Goal: Information Seeking & Learning: Learn about a topic

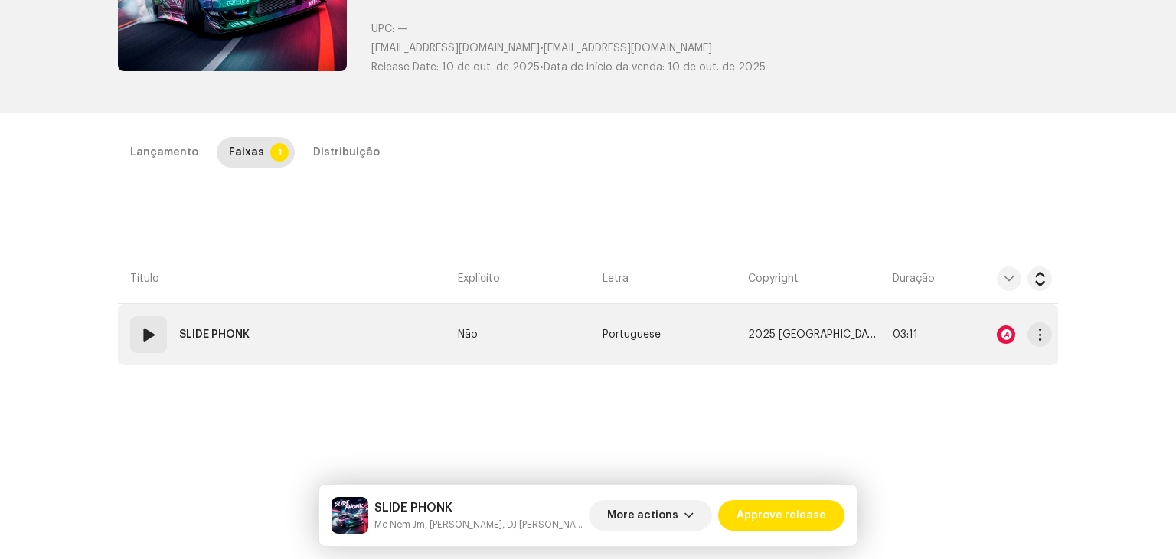
scroll to position [230, 0]
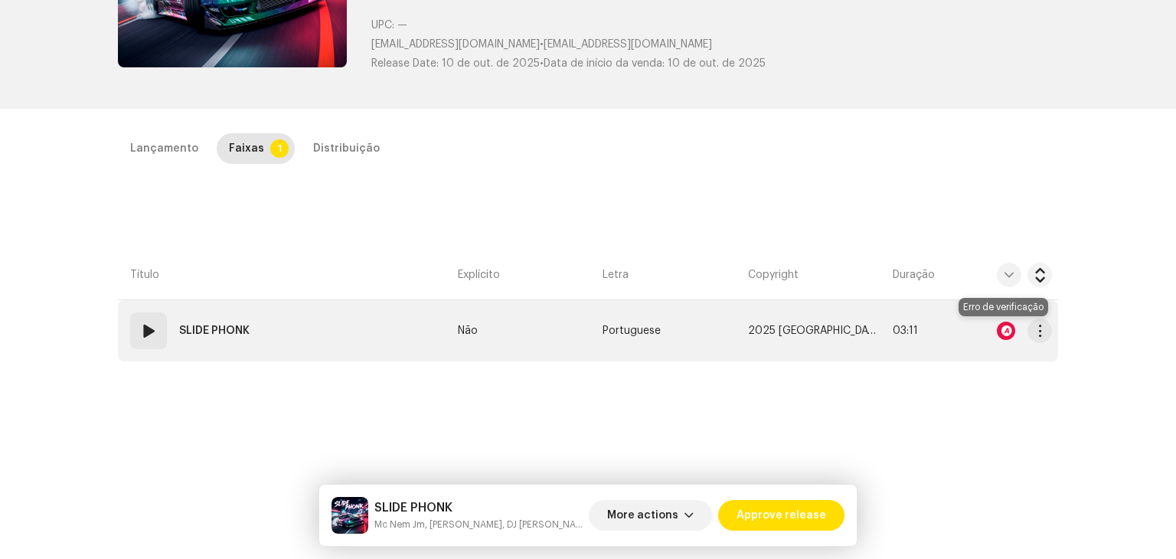
click at [1005, 322] on div at bounding box center [1006, 331] width 18 height 18
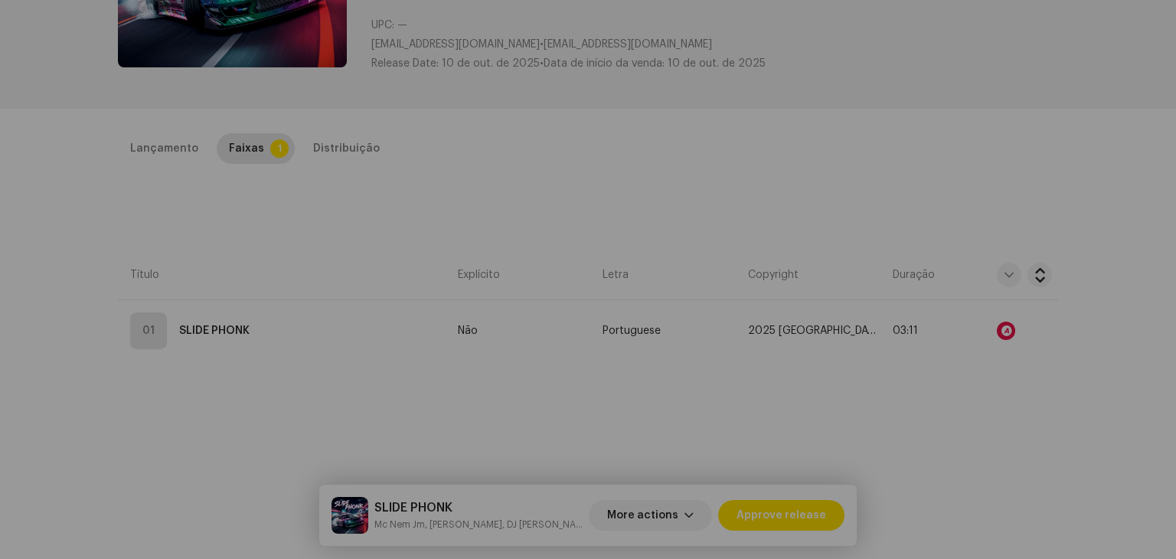
click at [934, 148] on div "Audio Recognition by AcrCloud is still processing the audio file. Do NOT approv…" at bounding box center [588, 279] width 1176 height 559
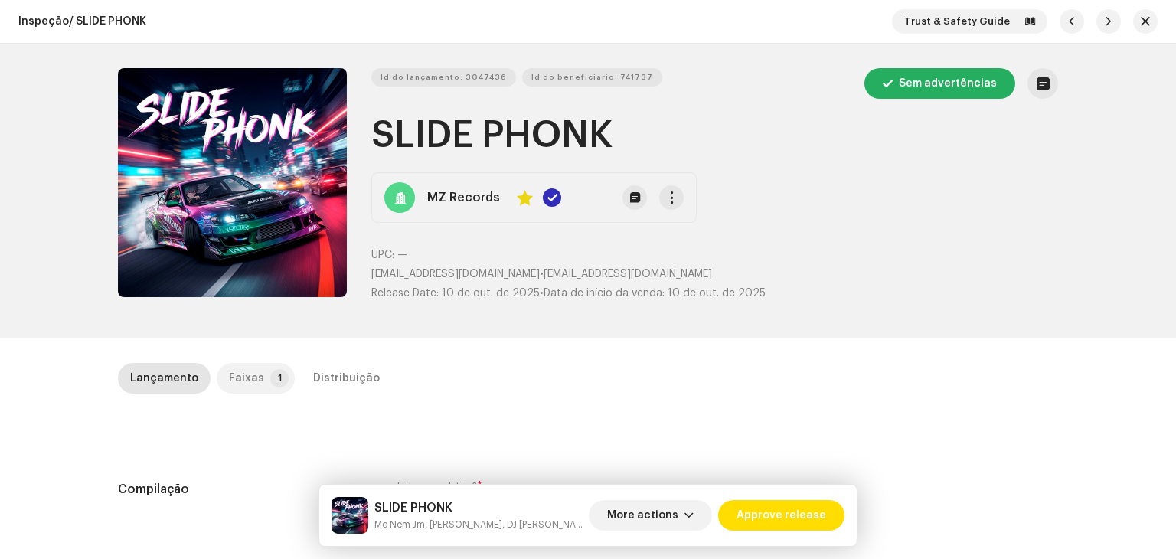
click at [253, 378] on p-tab "Faixas 1" at bounding box center [256, 378] width 78 height 31
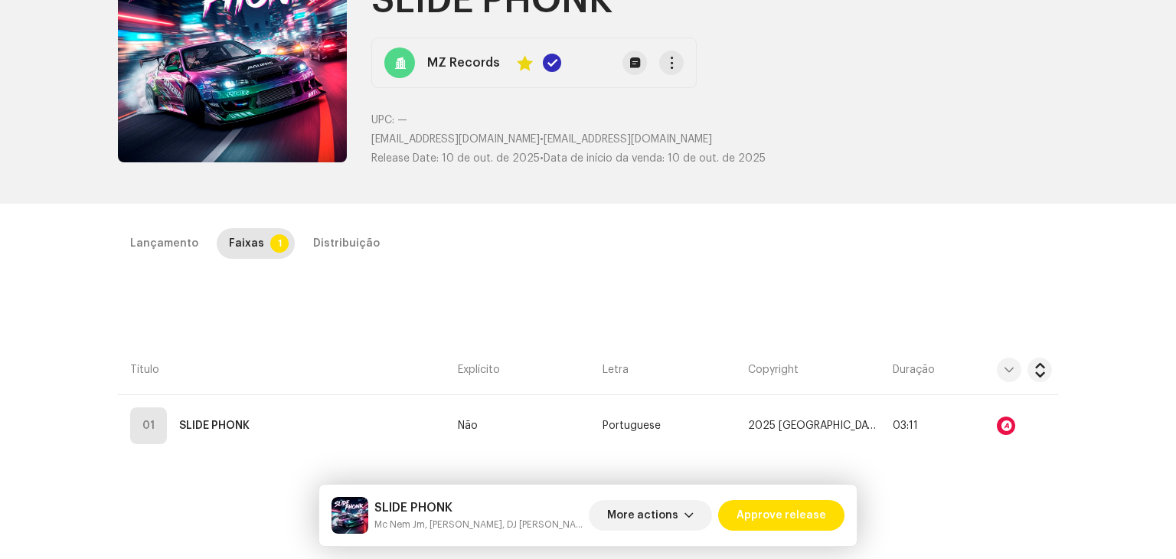
scroll to position [153, 0]
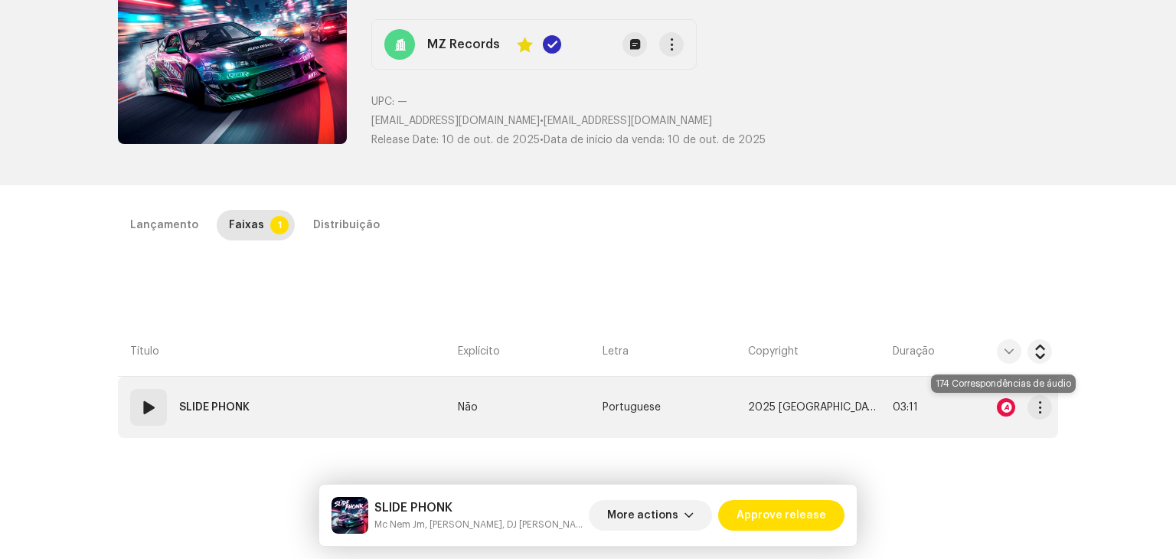
click at [1002, 405] on div at bounding box center [1006, 407] width 18 height 18
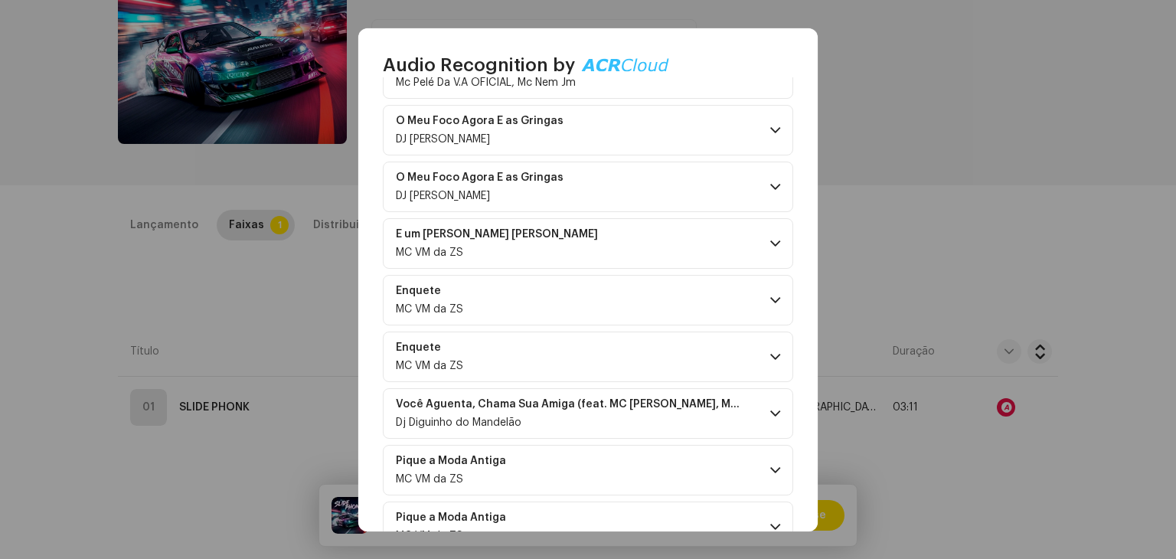
scroll to position [306, 0]
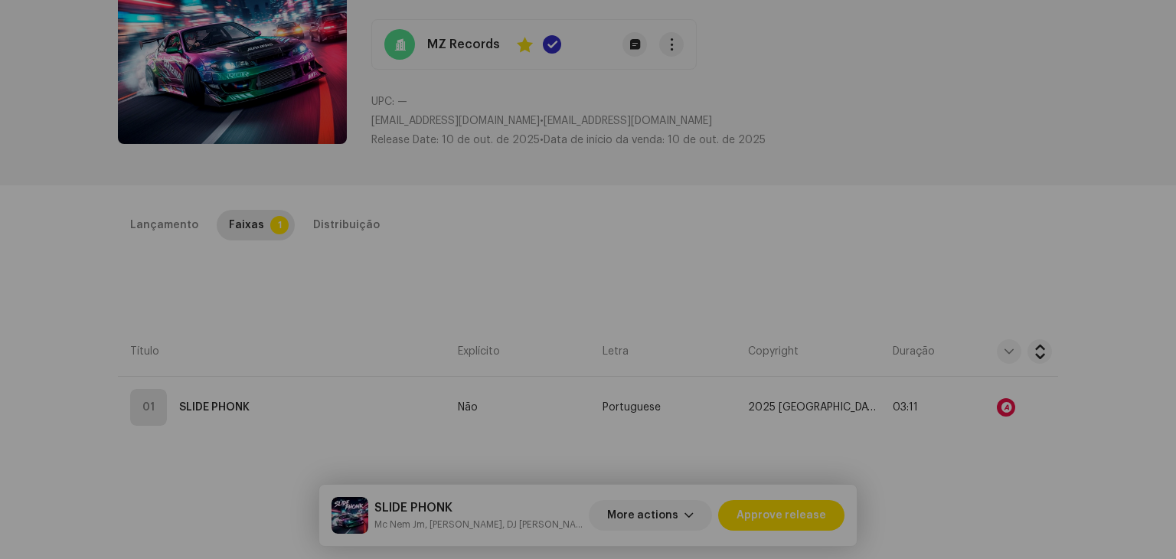
click at [1098, 231] on div "Audio Recognition by Remix/Sample 174 All results require review/listening to a…" at bounding box center [588, 279] width 1176 height 559
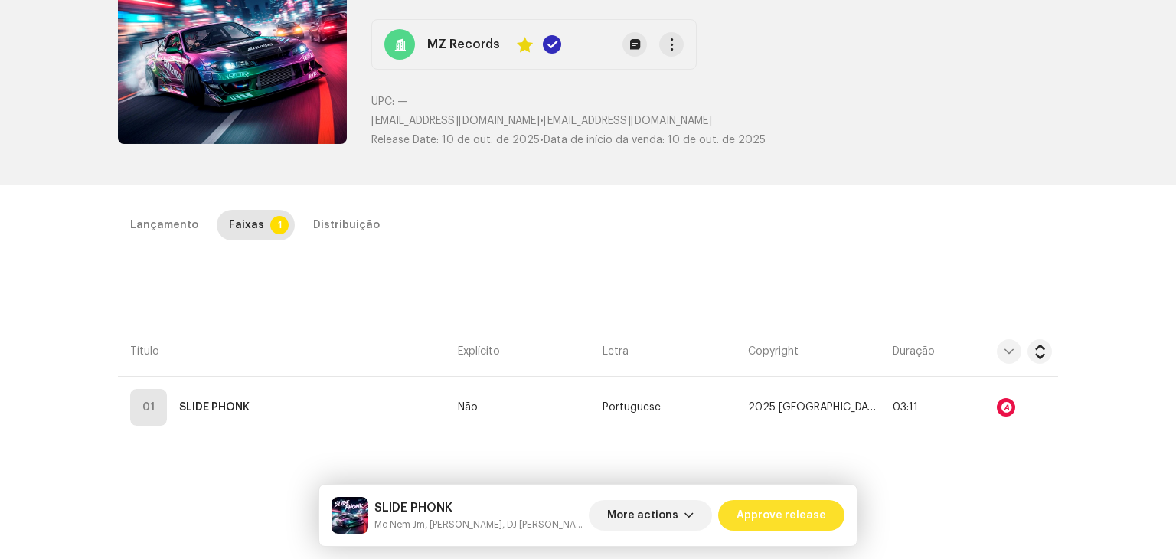
click at [809, 519] on span "Approve release" at bounding box center [782, 515] width 90 height 31
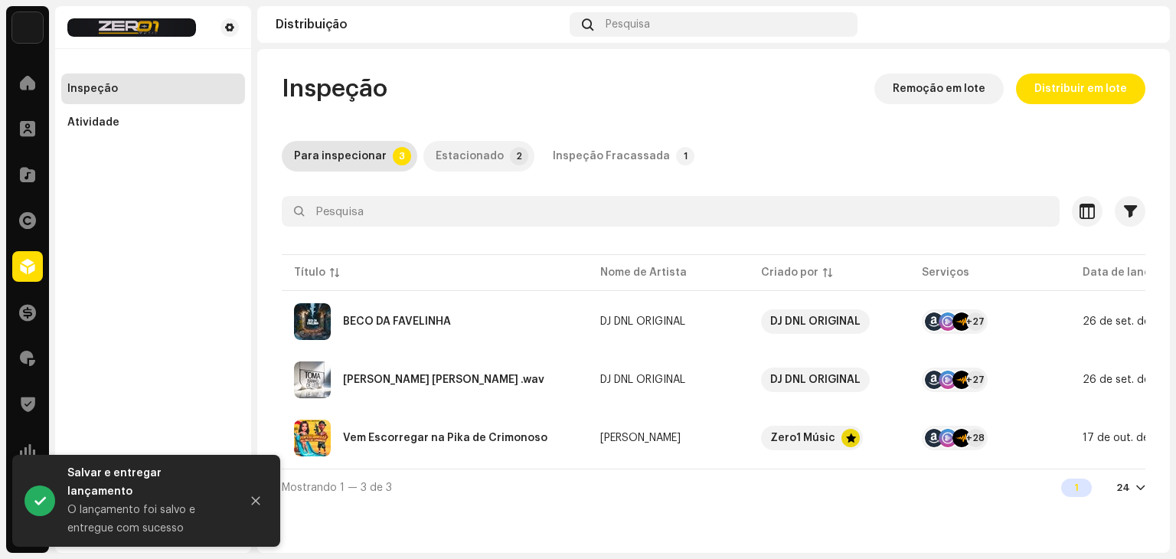
click at [481, 154] on div "Estacionado" at bounding box center [470, 156] width 68 height 31
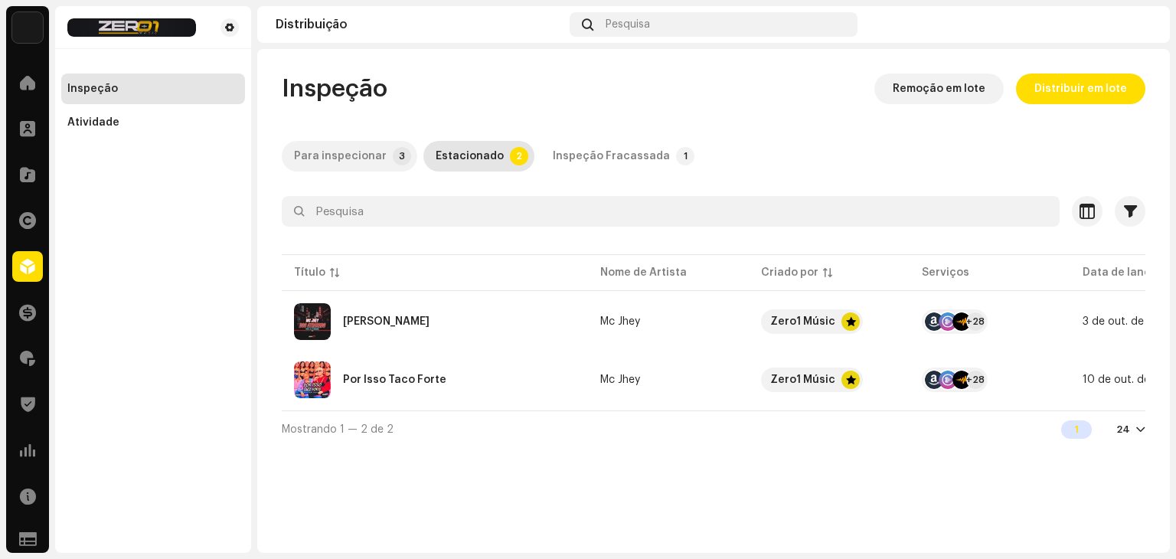
click at [319, 160] on div "Para inspecionar" at bounding box center [340, 156] width 93 height 31
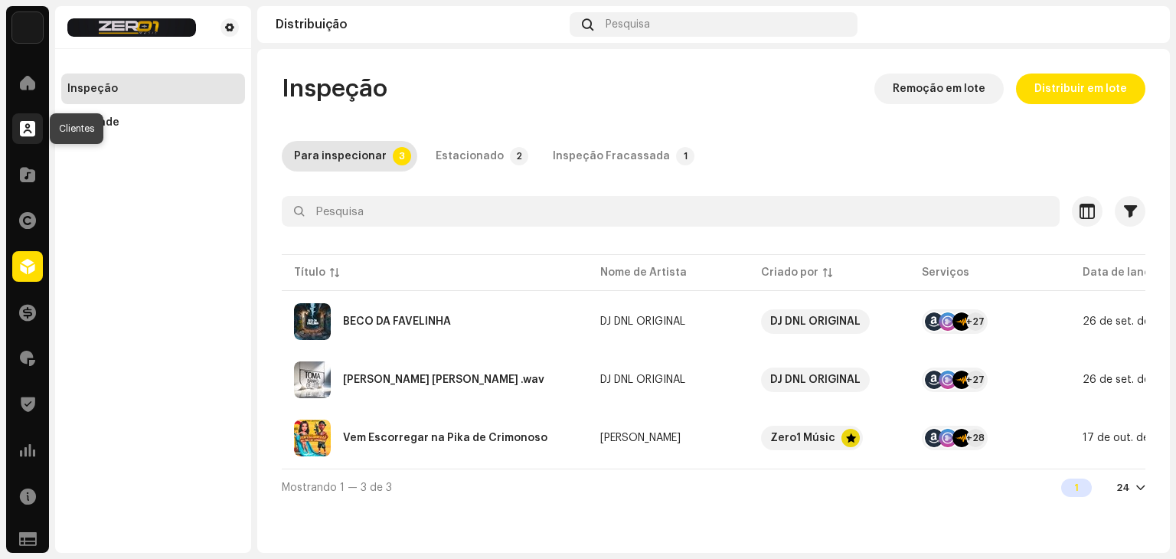
click at [31, 129] on span at bounding box center [27, 129] width 15 height 12
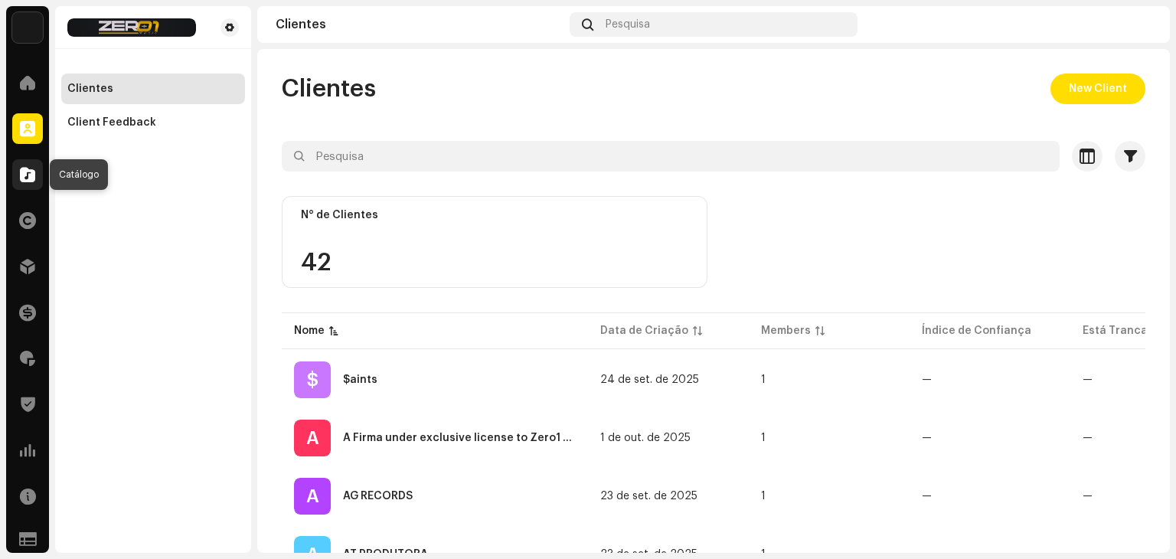
click at [28, 182] on div at bounding box center [27, 174] width 31 height 31
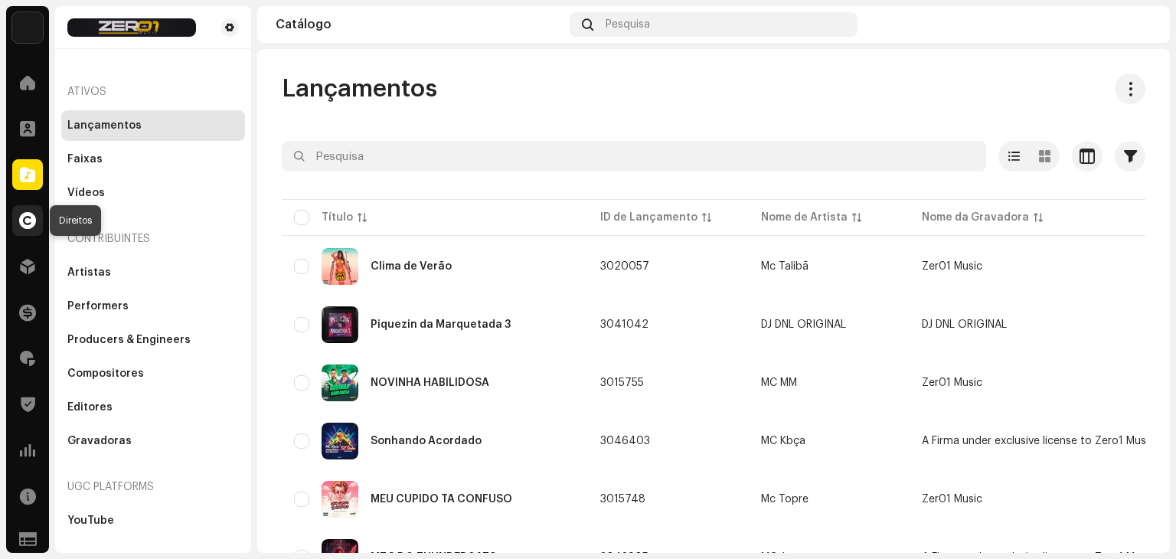
click at [33, 227] on span at bounding box center [27, 220] width 17 height 12
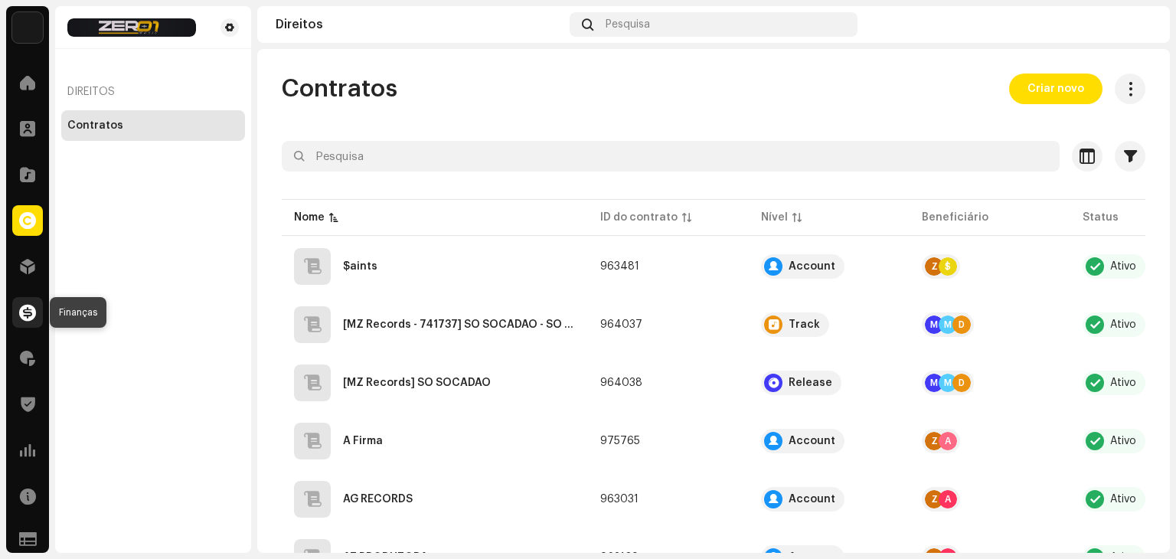
click at [28, 319] on span at bounding box center [27, 312] width 17 height 12
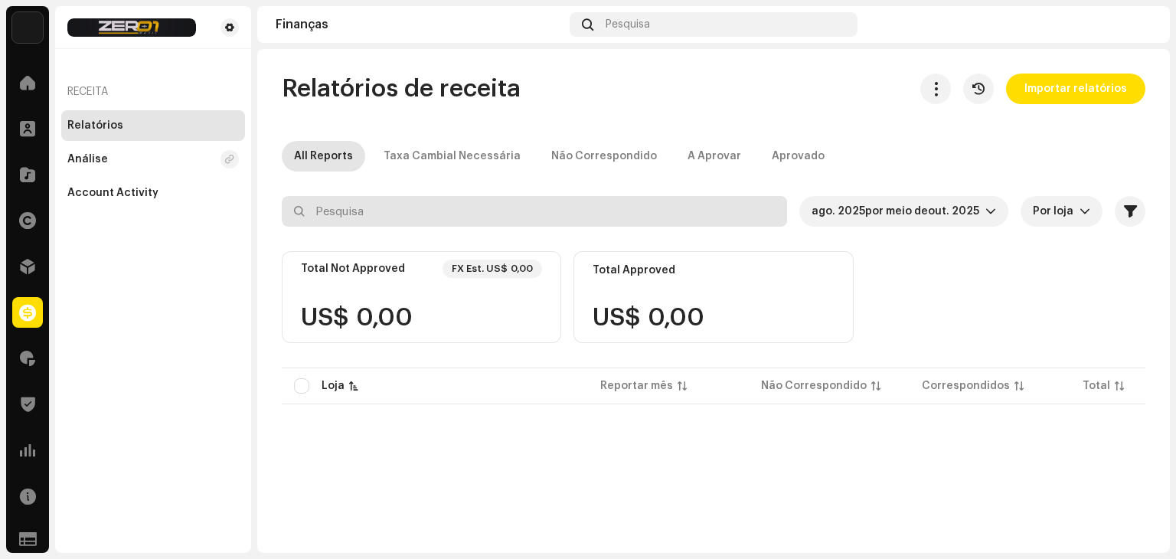
click at [386, 221] on input "text" at bounding box center [534, 211] width 505 height 31
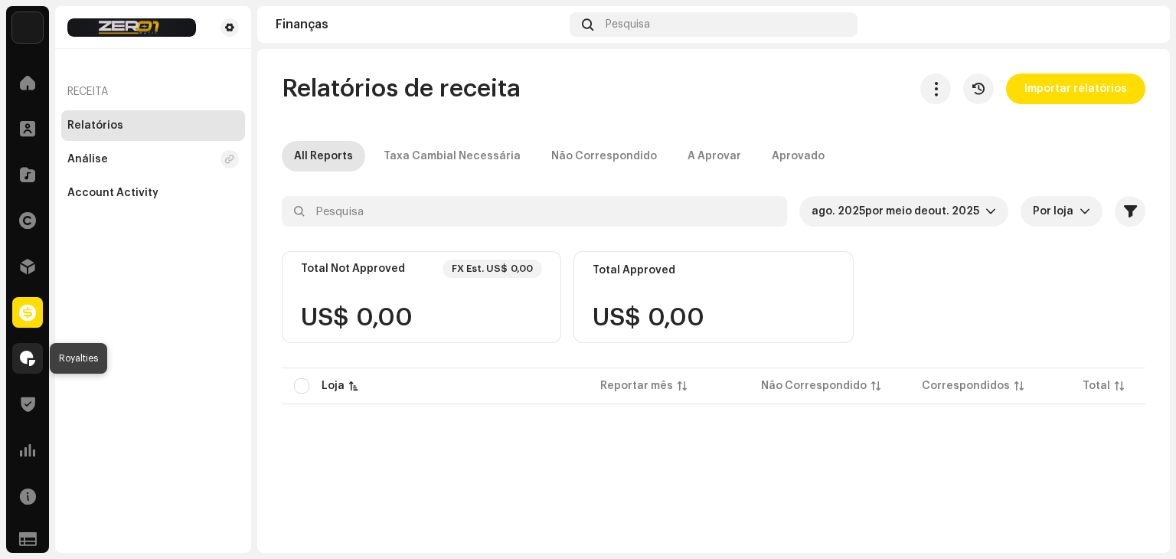
click at [27, 352] on span at bounding box center [27, 358] width 15 height 12
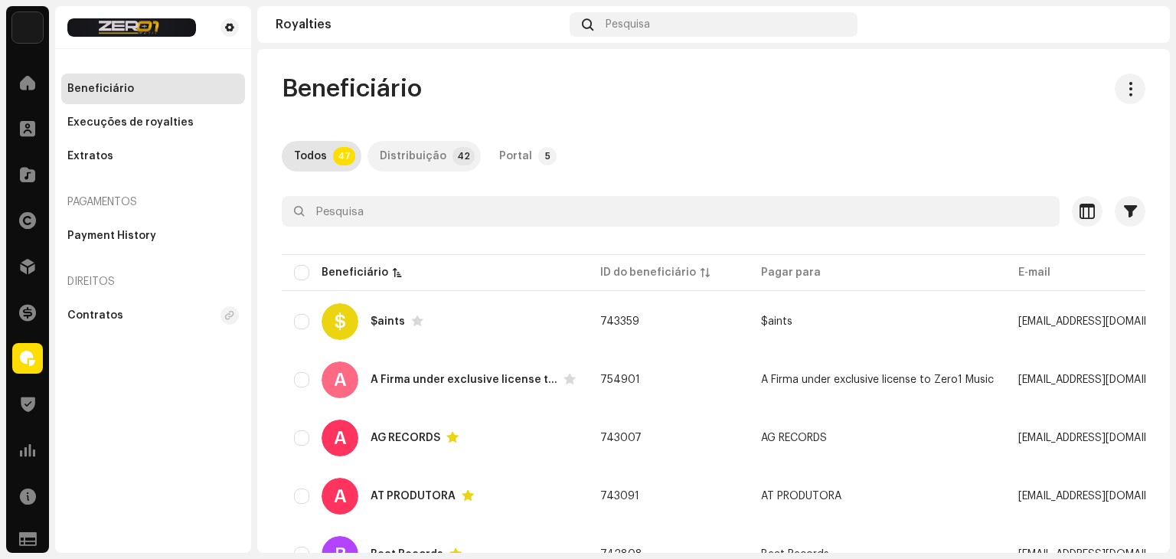
click at [453, 155] on p-badge "42" at bounding box center [464, 156] width 22 height 18
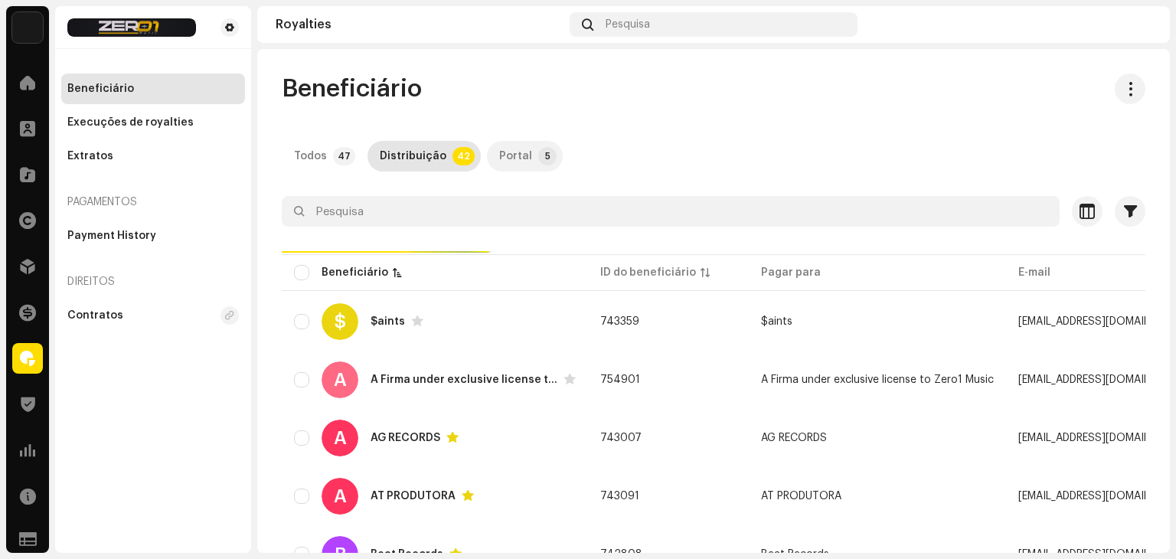
click at [538, 156] on p-badge "5" at bounding box center [547, 156] width 18 height 18
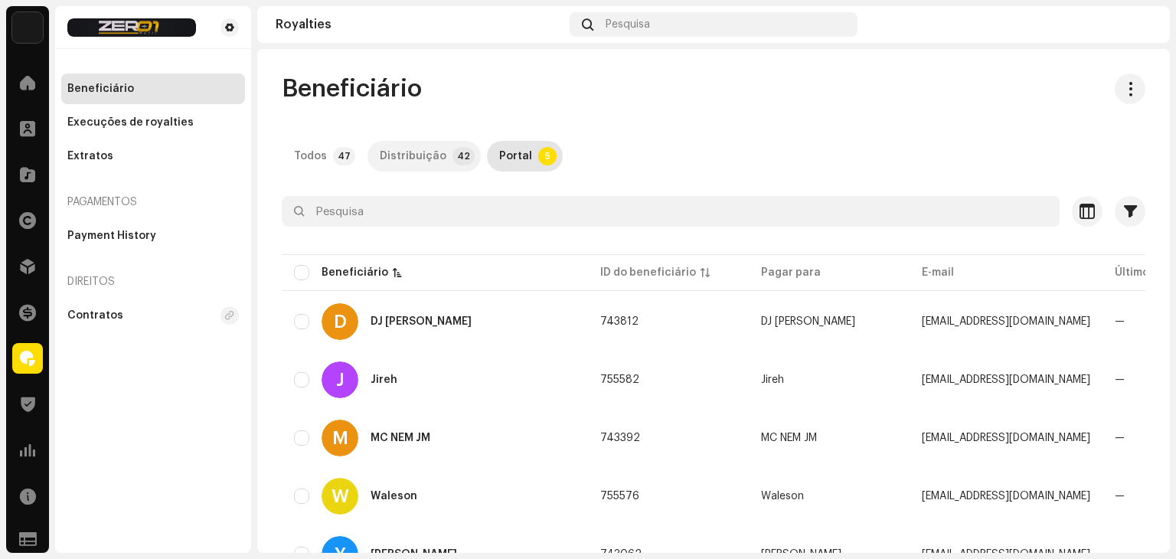
click at [411, 156] on div "Distribuição" at bounding box center [413, 156] width 67 height 31
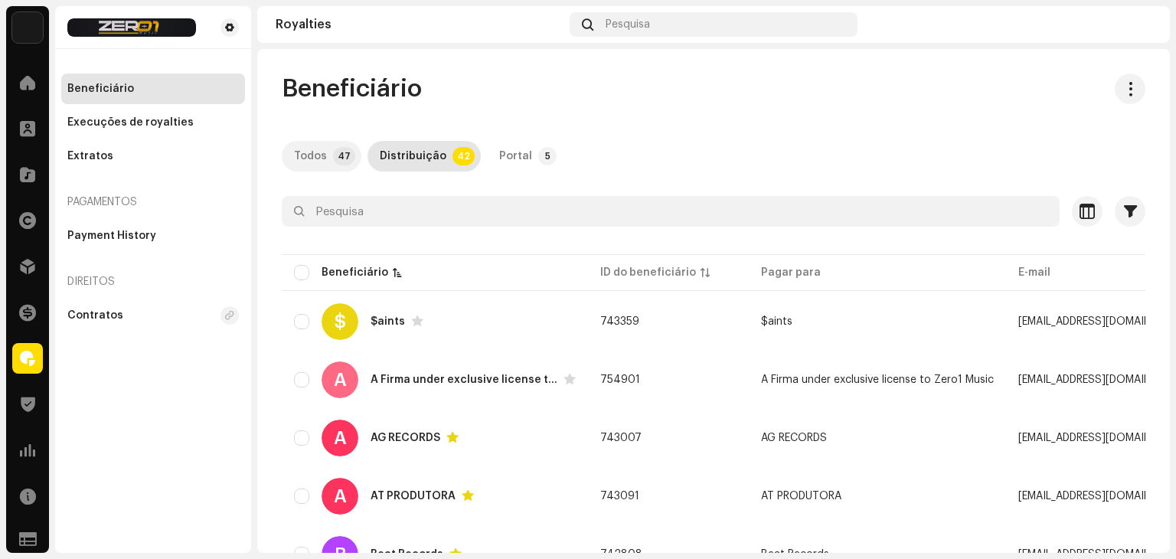
click at [328, 144] on p-tab "Todos 47" at bounding box center [322, 156] width 80 height 31
click at [25, 244] on div "Home Clientes Catálogo Direitos Distribuição Finanças Royalties Trust & Safety …" at bounding box center [27, 266] width 43 height 410
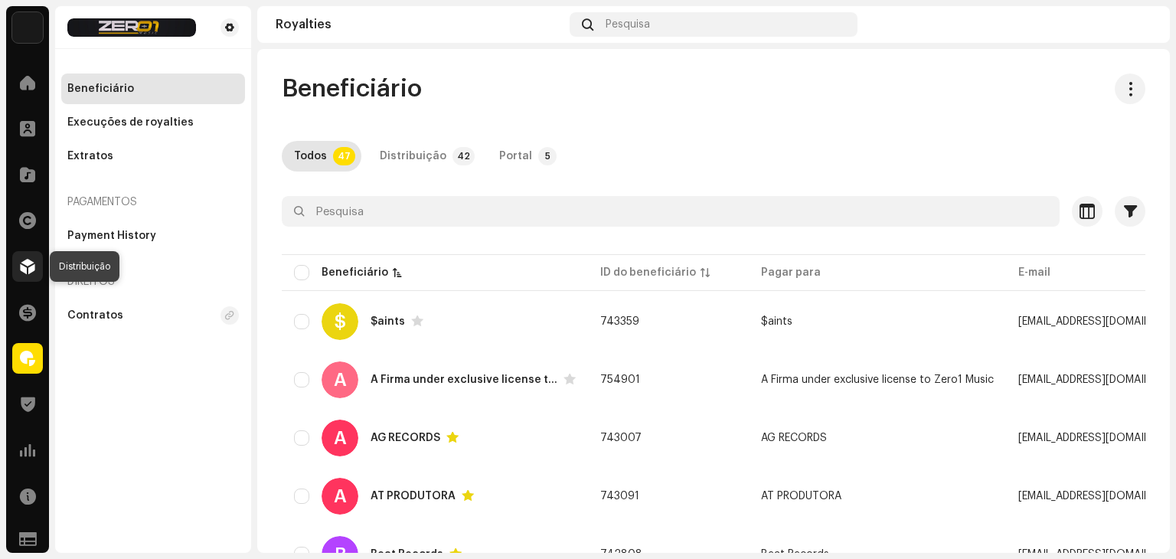
click at [20, 268] on span at bounding box center [27, 266] width 15 height 12
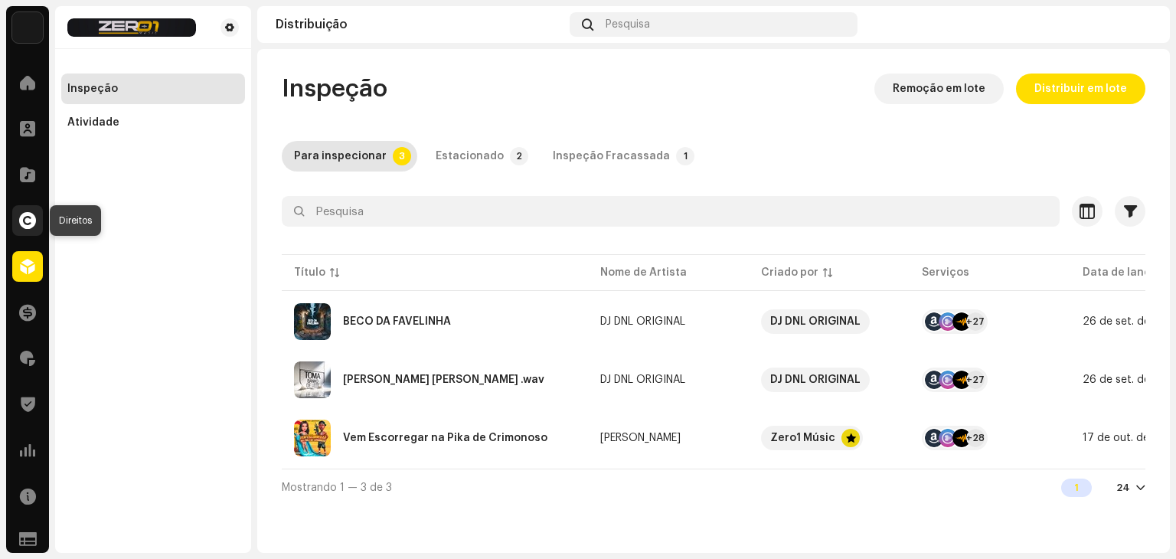
click at [28, 218] on span at bounding box center [27, 220] width 17 height 12
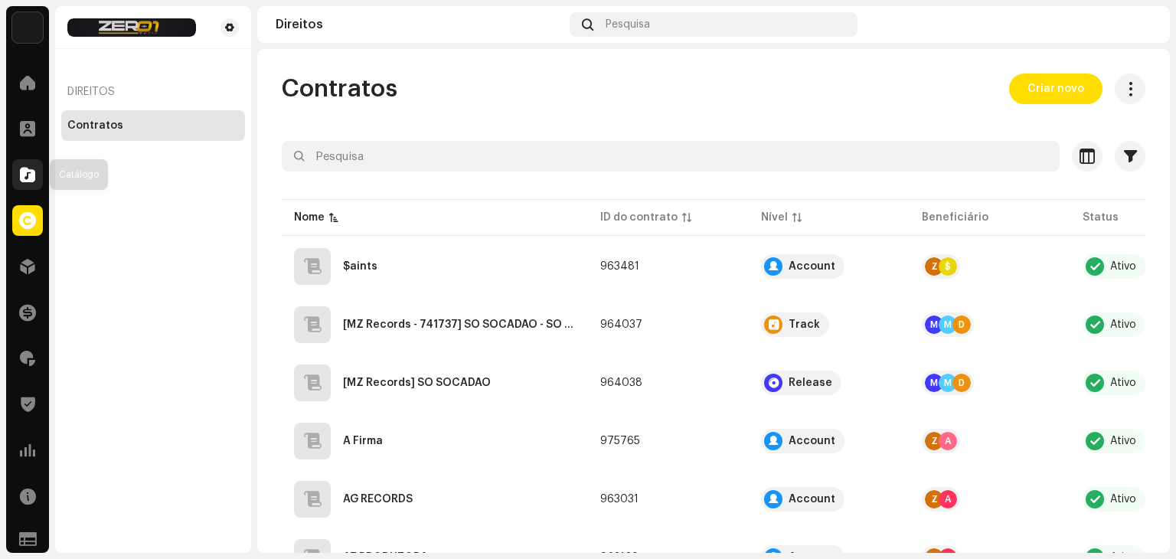
click at [28, 173] on span at bounding box center [27, 174] width 15 height 12
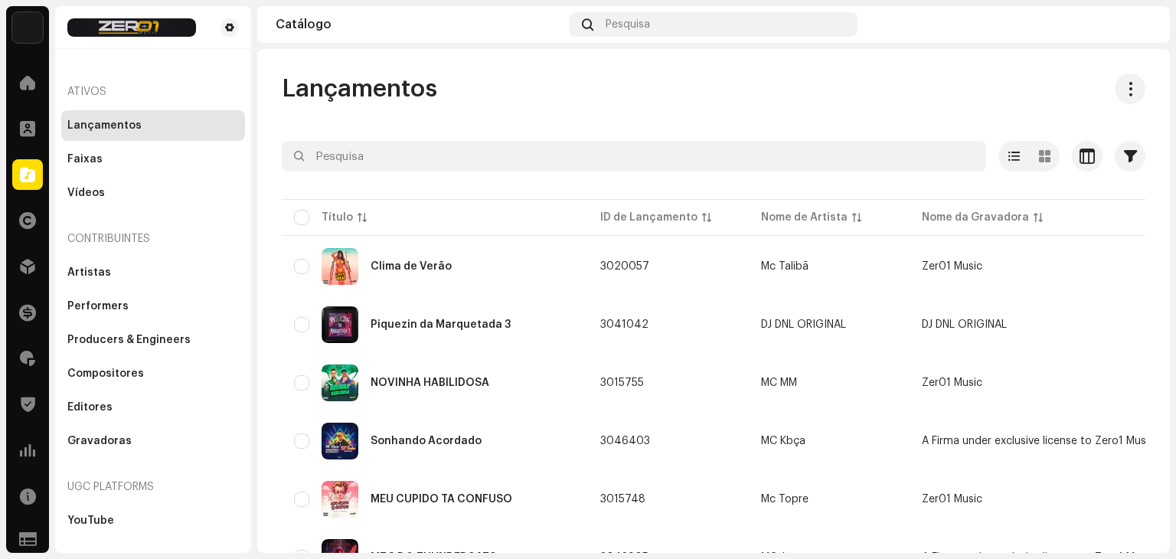
click at [0, 132] on div "Zer01 Music Home Clientes Catálogo Direitos Distribuição Finanças Royalties Tru…" at bounding box center [588, 279] width 1176 height 559
click at [9, 129] on div "Clientes" at bounding box center [27, 128] width 43 height 43
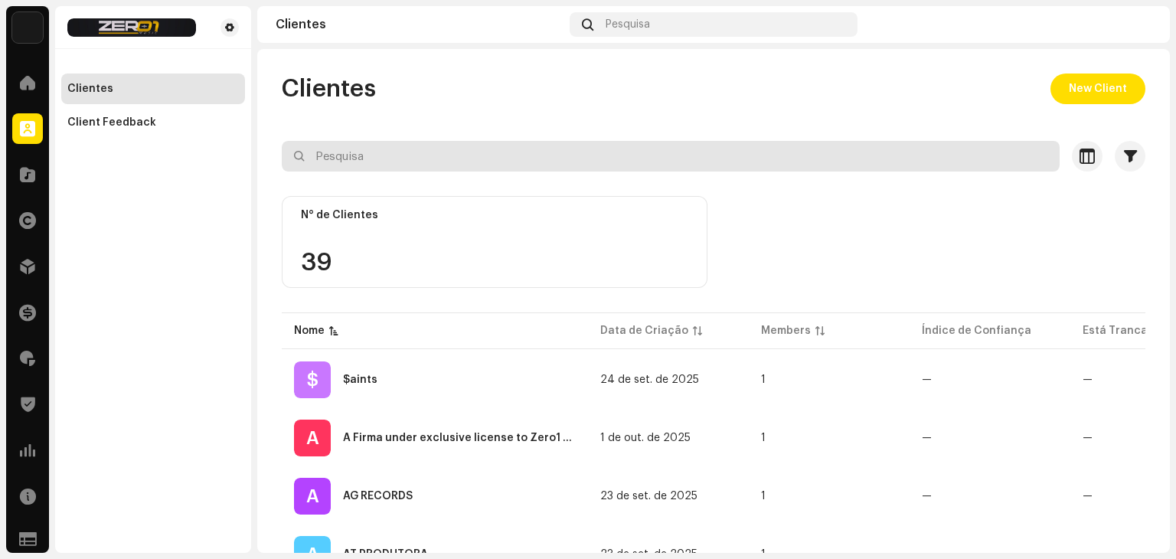
click at [405, 148] on input "text" at bounding box center [671, 156] width 778 height 31
type input "B"
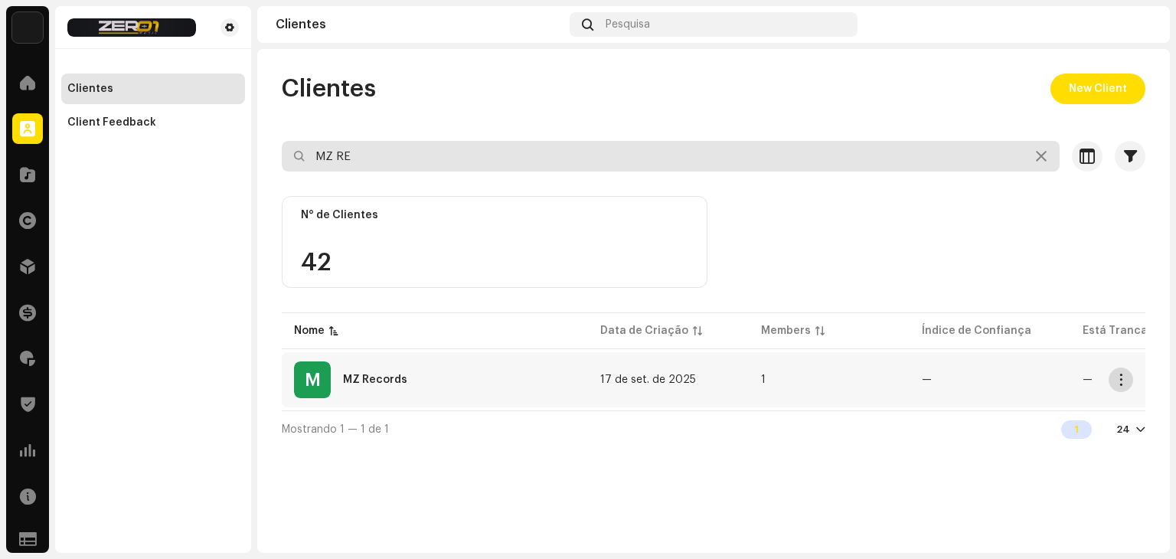
type input "MZ RE"
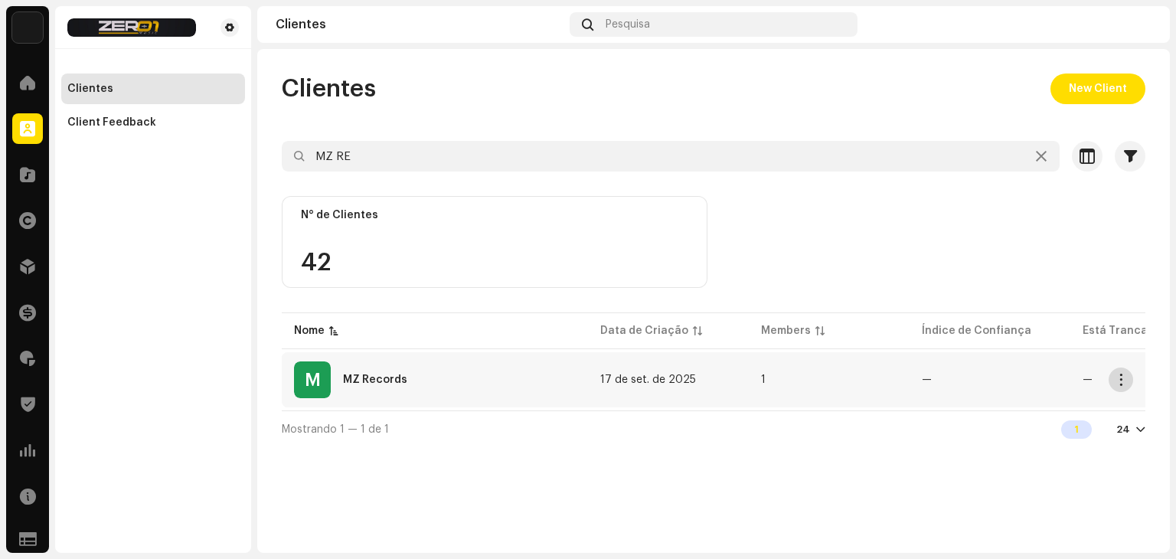
click at [1121, 374] on span "button" at bounding box center [1121, 380] width 11 height 12
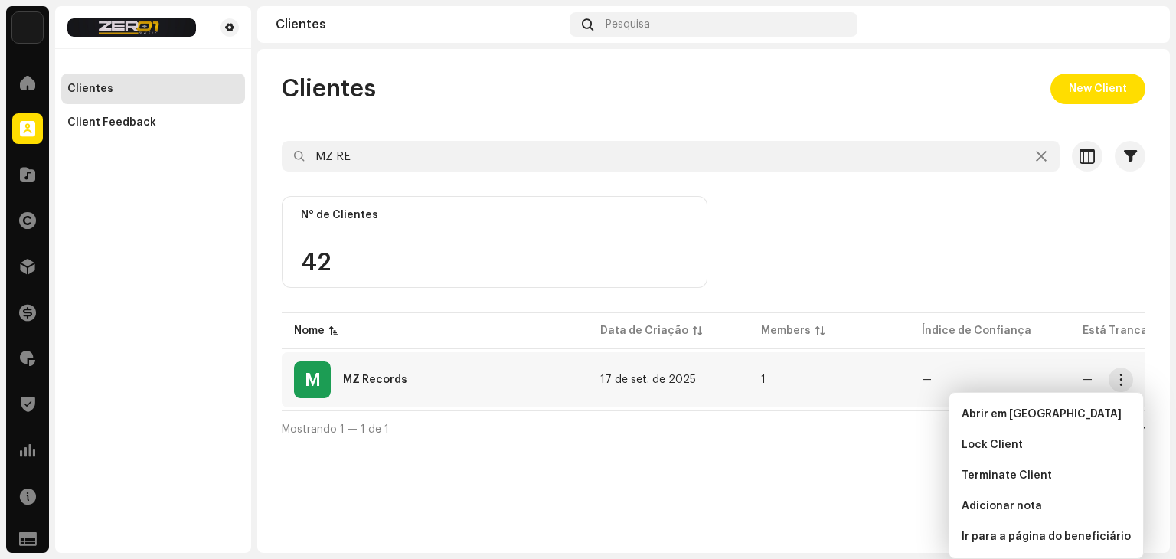
click at [870, 390] on td "1" at bounding box center [829, 379] width 161 height 55
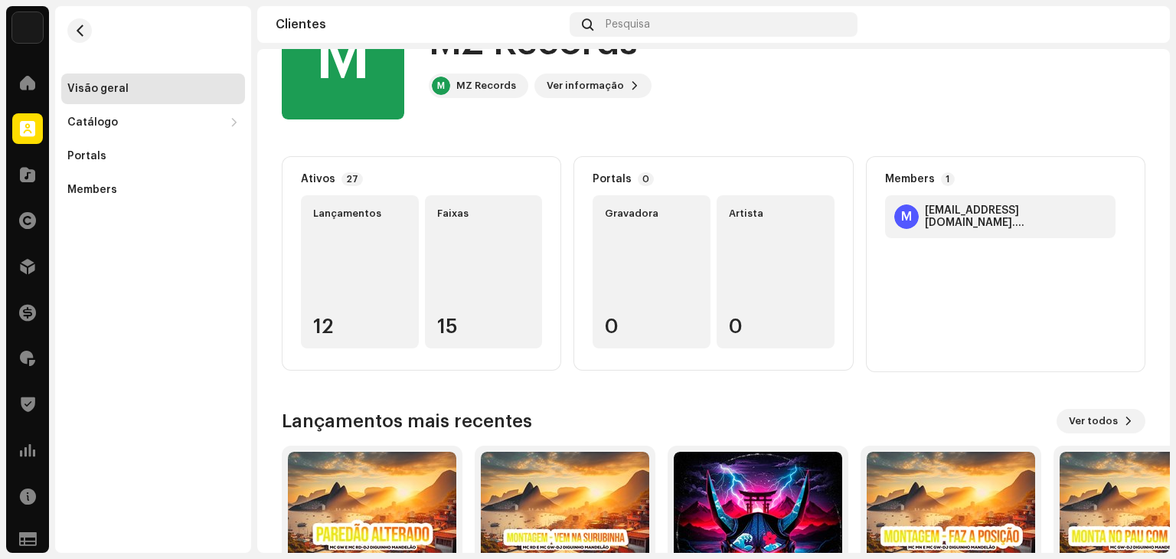
scroll to position [214, 0]
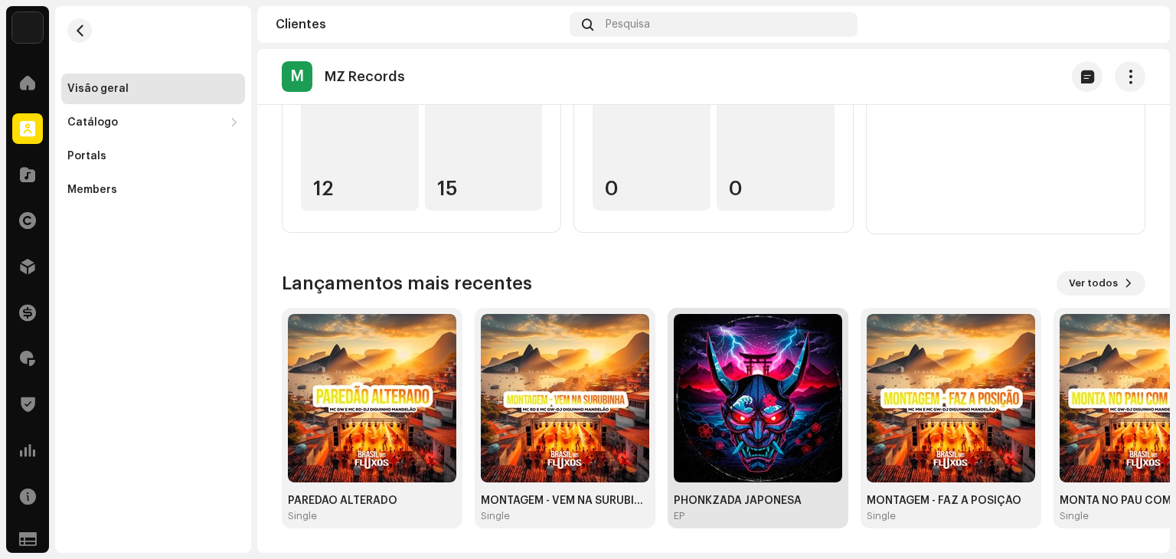
click at [741, 396] on img at bounding box center [758, 398] width 168 height 168
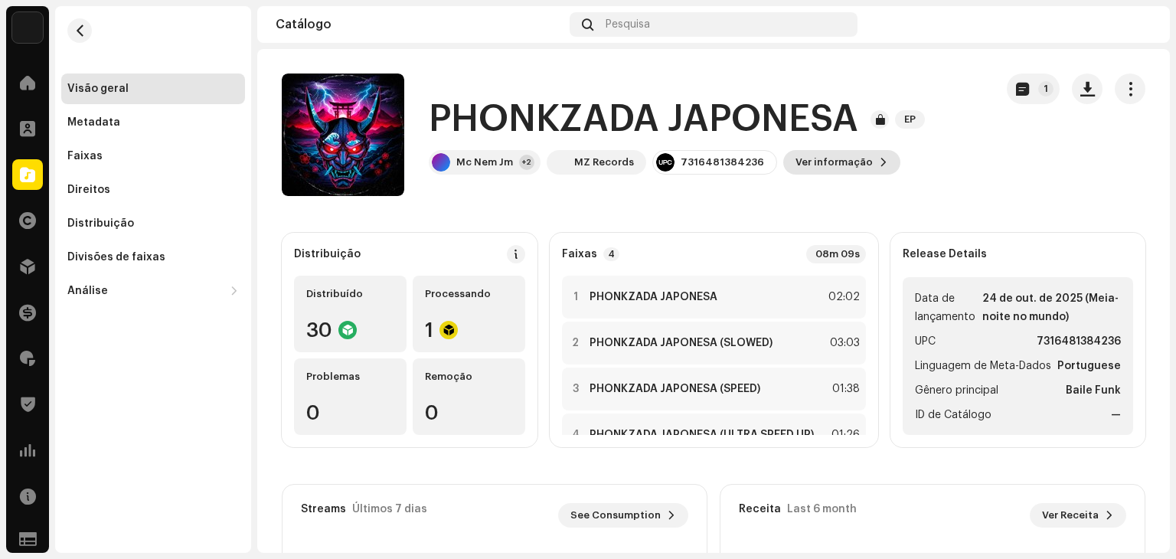
click at [806, 165] on span "Ver informação" at bounding box center [834, 162] width 77 height 31
click at [910, 190] on div "PHONKZADA JAPONESA 3047467 Metadata Distribuição Linguagem de Meta-Dados Portug…" at bounding box center [588, 279] width 1176 height 559
click at [535, 201] on catalog-releases-details-overview "PHONKZADA JAPONESA EP 1 PHONKZADA JAPONESA EP Mc Nem Jm +2 MZ Records 731648138…" at bounding box center [713, 432] width 913 height 766
click at [203, 115] on div "Metadata" at bounding box center [153, 122] width 184 height 31
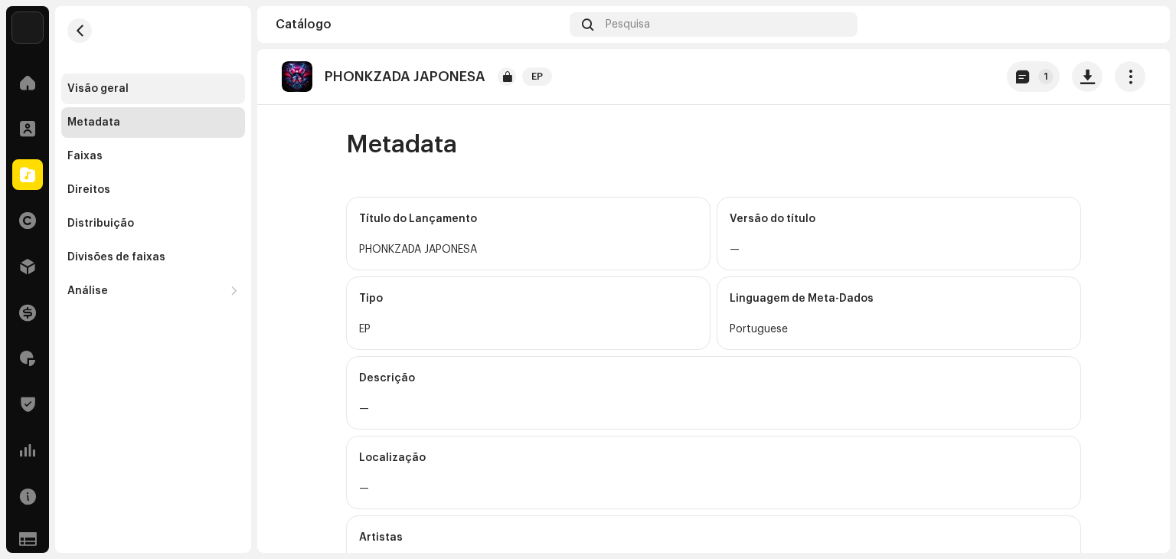
click at [187, 81] on div "Visão geral" at bounding box center [153, 89] width 184 height 31
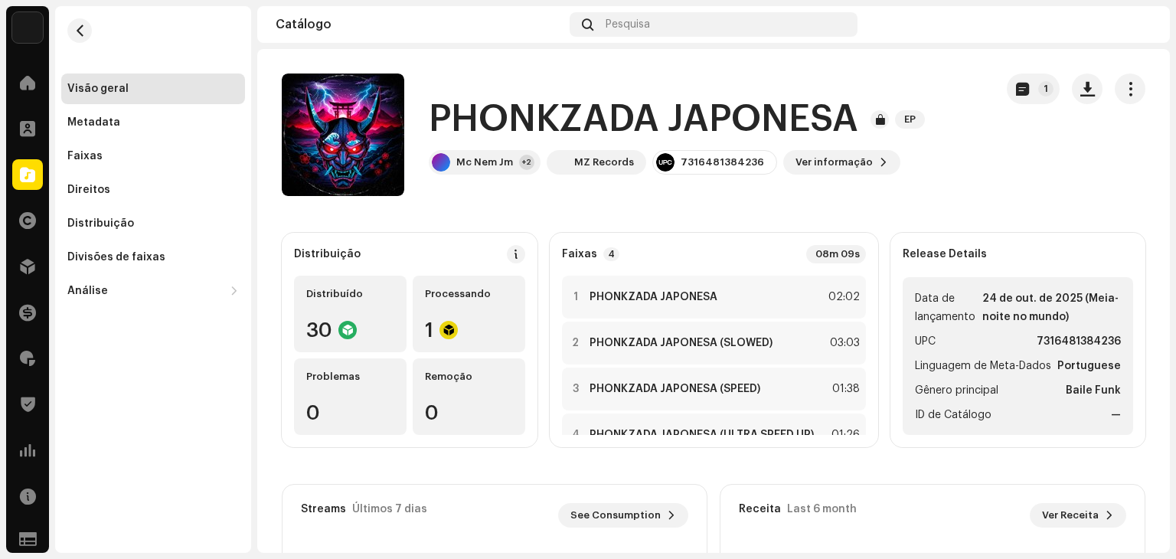
click at [600, 213] on catalog-releases-details-overview "PHONKZADA JAPONESA EP 1 PHONKZADA JAPONESA EP Mc Nem Jm +2 MZ Records 731648138…" at bounding box center [713, 432] width 913 height 766
click at [1129, 93] on button "button" at bounding box center [1130, 89] width 31 height 31
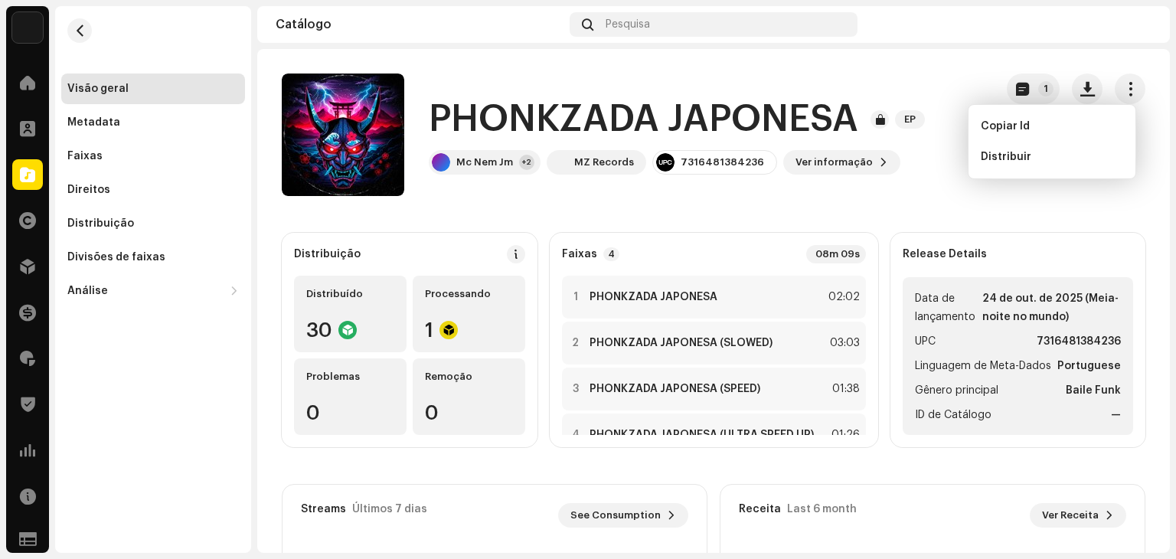
click at [829, 188] on div "PHONKZADA JAPONESA EP Mc Nem Jm +2 MZ Records 7316481384236 Ver informação 1" at bounding box center [632, 135] width 701 height 123
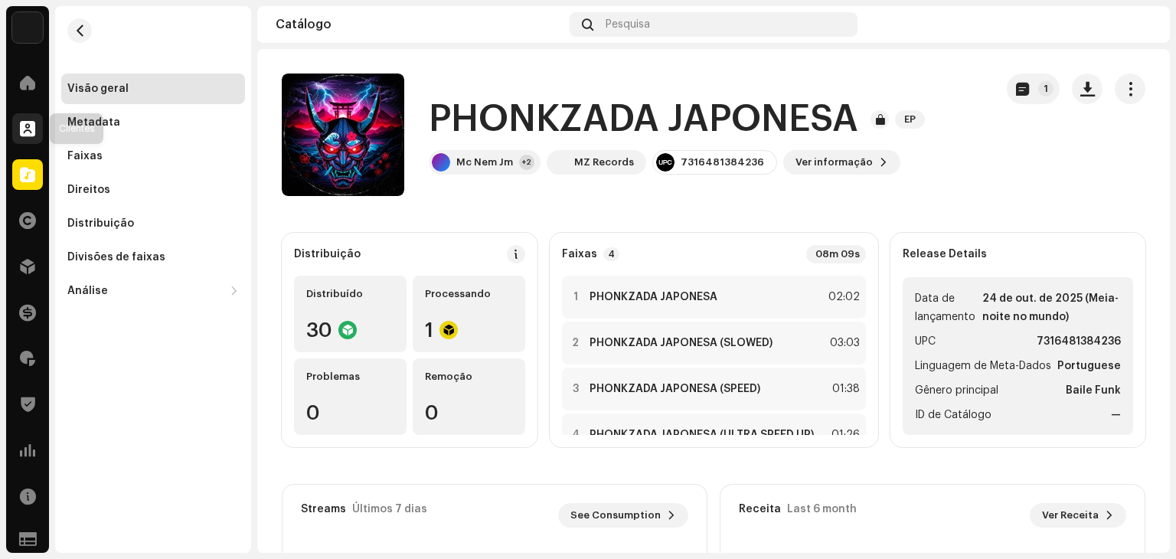
click at [15, 126] on div at bounding box center [27, 128] width 31 height 31
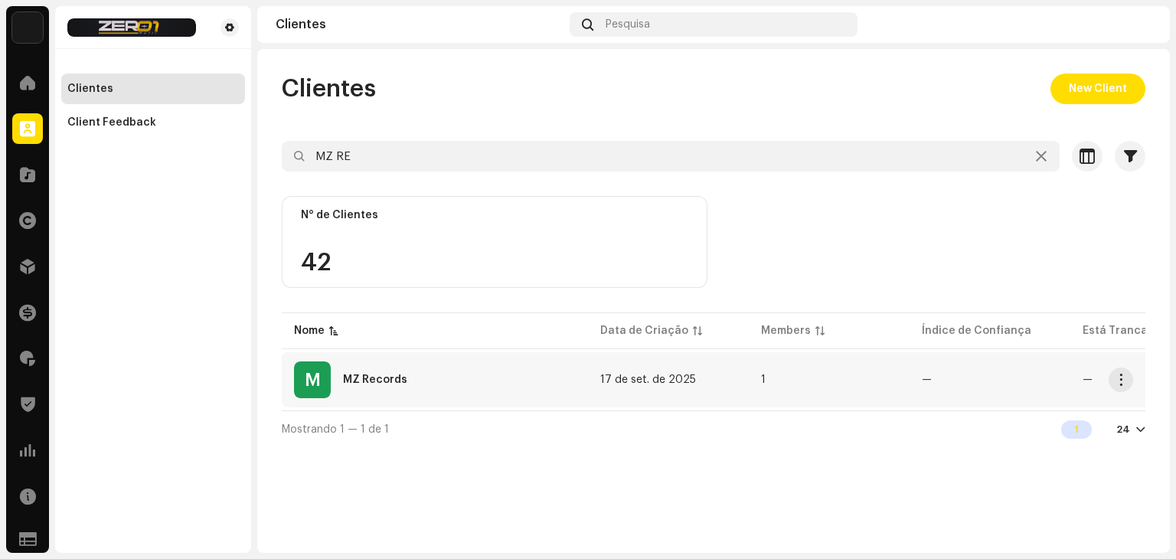
click at [494, 391] on div "M MZ Records" at bounding box center [435, 379] width 282 height 37
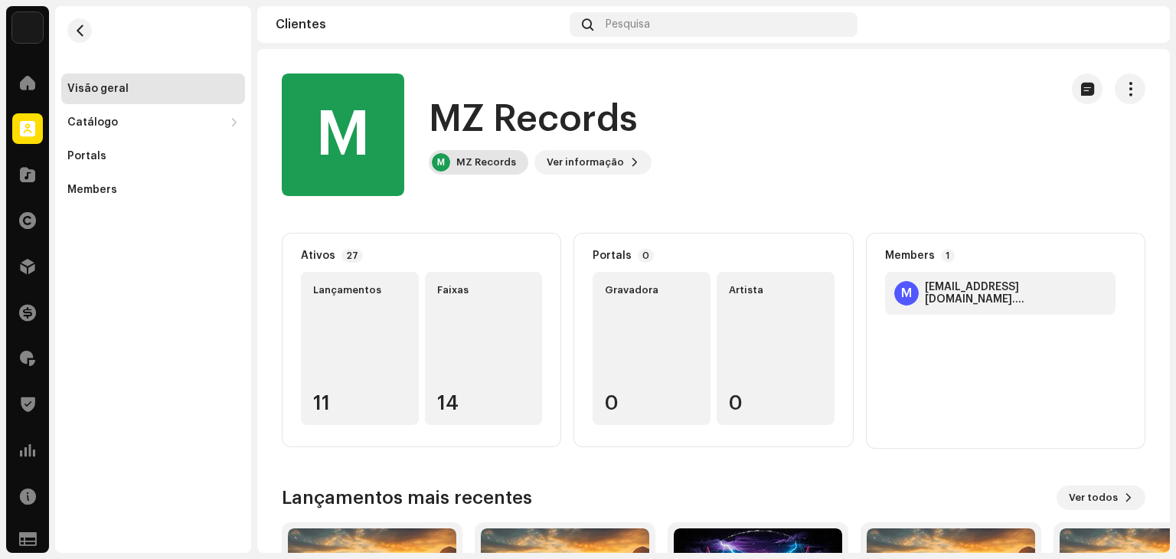
click at [474, 174] on div "M MZ Records" at bounding box center [479, 162] width 100 height 25
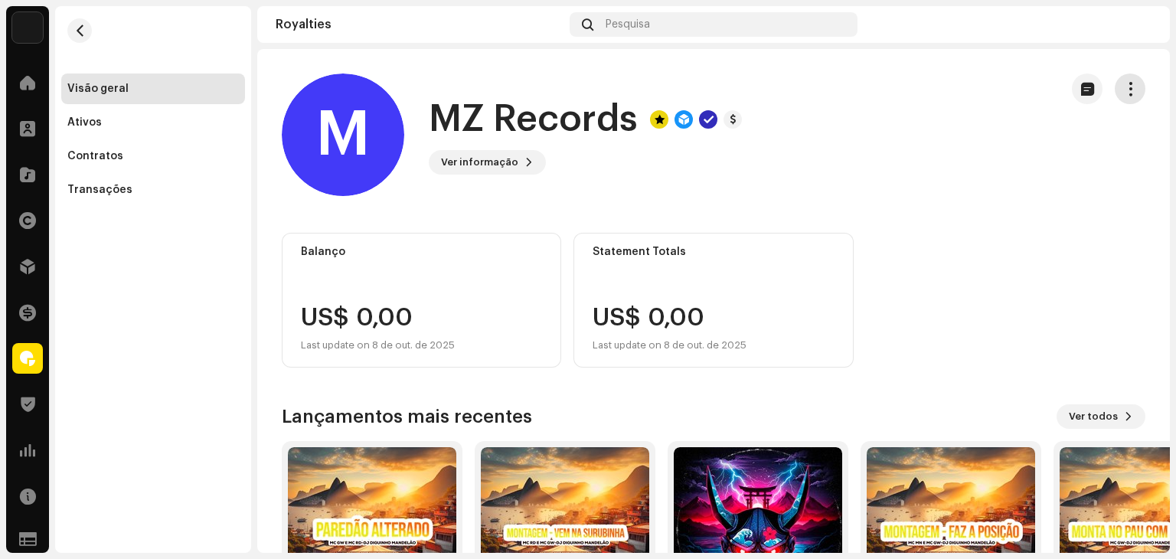
click at [1127, 90] on span "button" at bounding box center [1130, 89] width 15 height 12
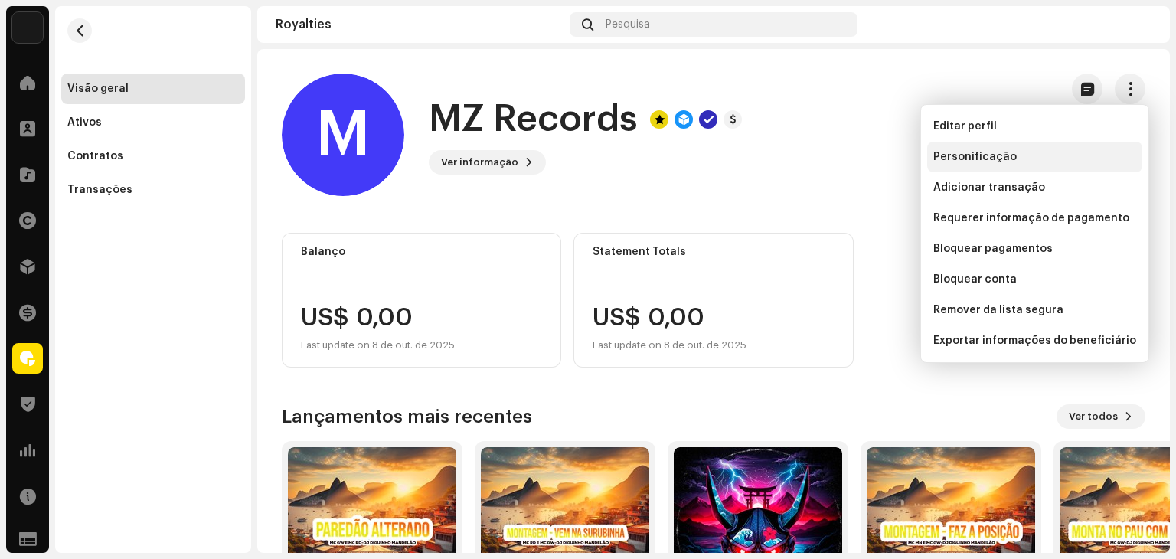
click at [1060, 157] on div "Personificação" at bounding box center [1035, 157] width 203 height 12
